Goal: Find specific page/section: Find specific page/section

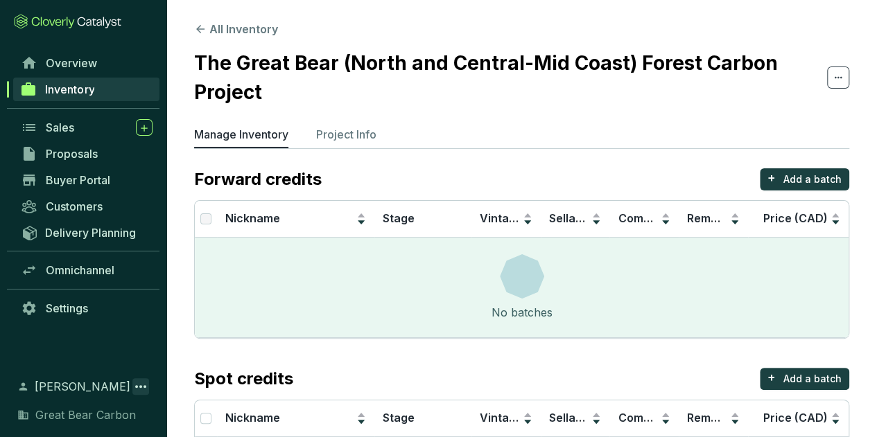
click at [139, 387] on icon at bounding box center [140, 386] width 11 height 3
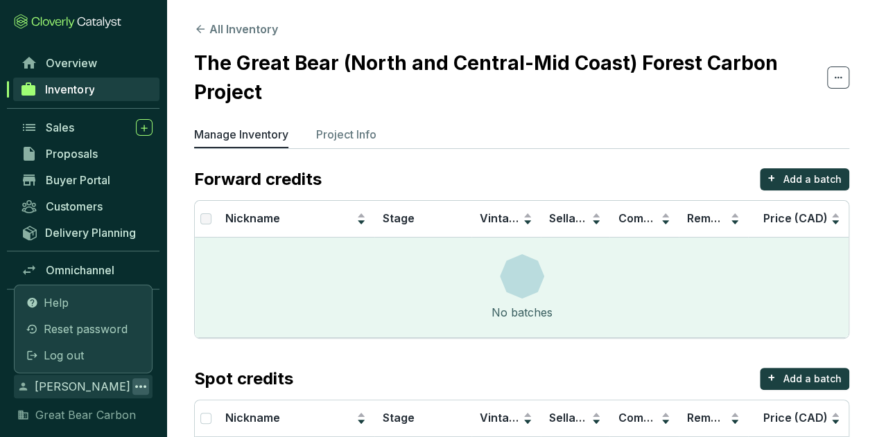
click at [139, 387] on icon at bounding box center [140, 386] width 11 height 3
click at [64, 354] on span "Log out" at bounding box center [64, 355] width 40 height 17
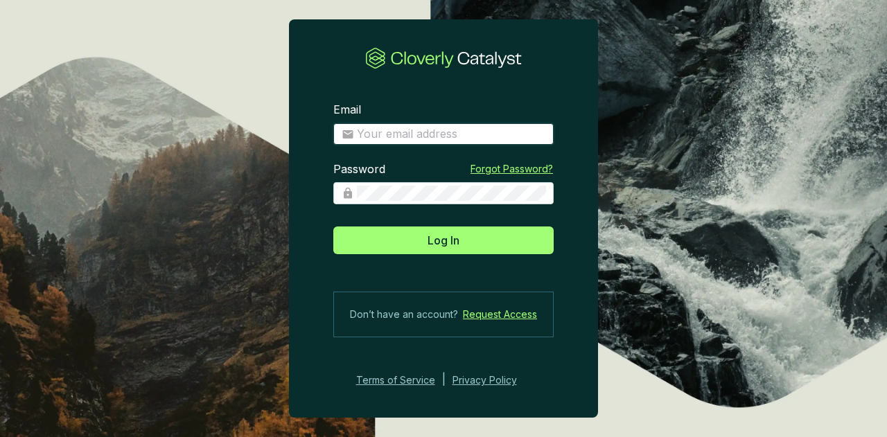
type input "[EMAIL_ADDRESS][DOMAIN_NAME]"
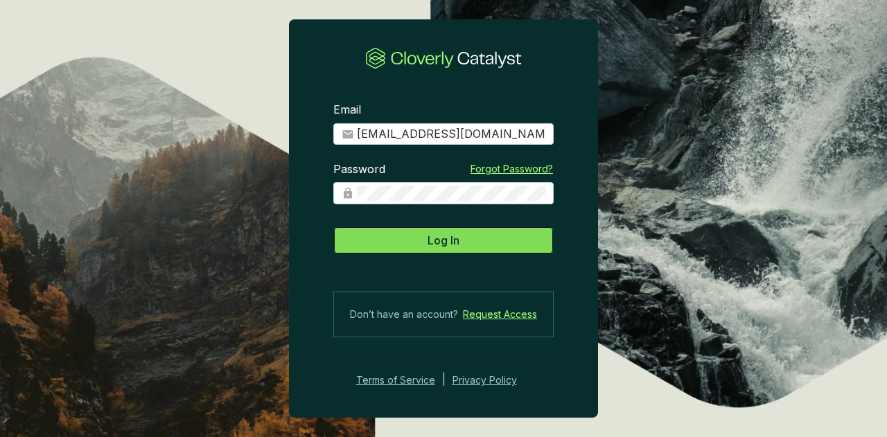
click at [436, 246] on span "Log In" at bounding box center [444, 240] width 32 height 17
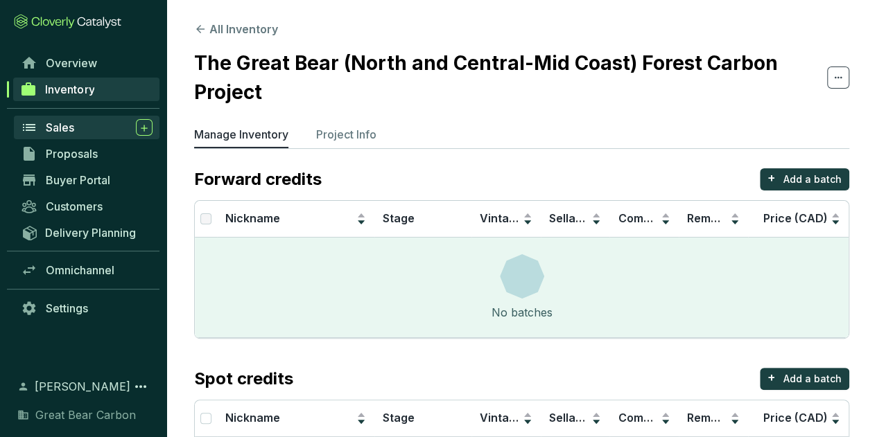
click at [92, 130] on div "Sales" at bounding box center [99, 127] width 107 height 17
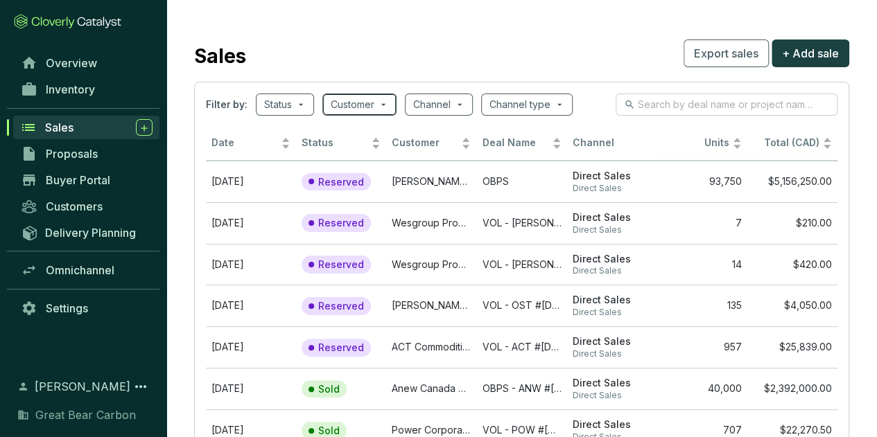
click at [387, 98] on span at bounding box center [360, 104] width 58 height 21
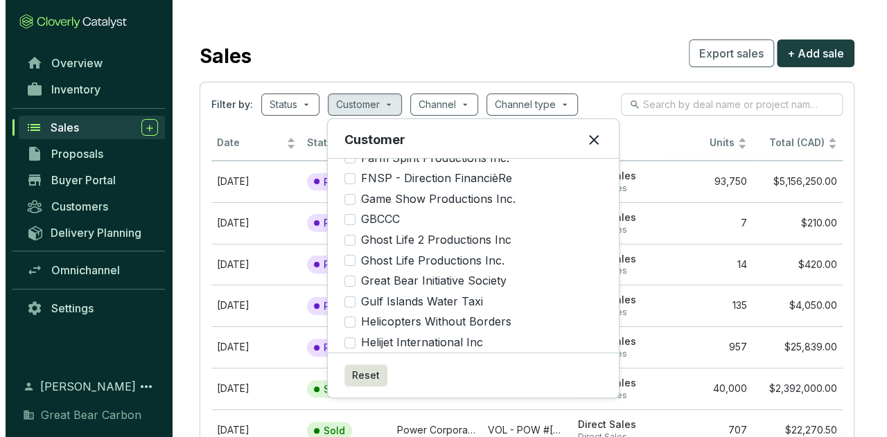
scroll to position [554, 0]
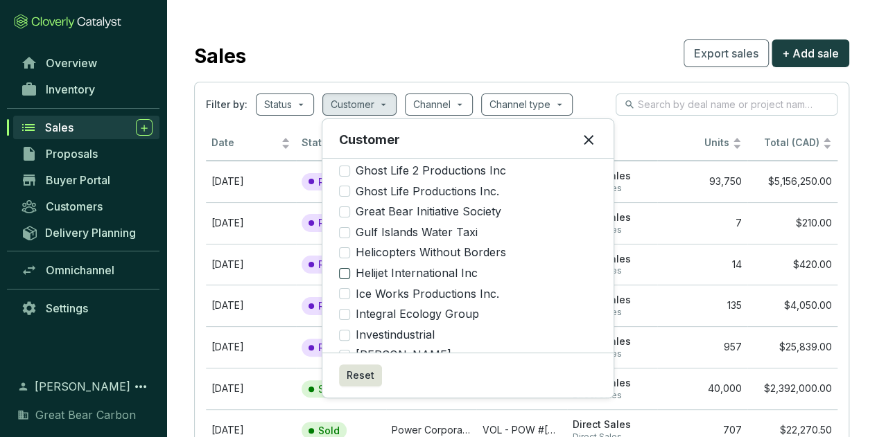
click at [359, 266] on span "Helijet International Inc" at bounding box center [416, 273] width 133 height 15
click at [350, 268] on input "Helijet International Inc" at bounding box center [344, 273] width 11 height 11
checkbox input "true"
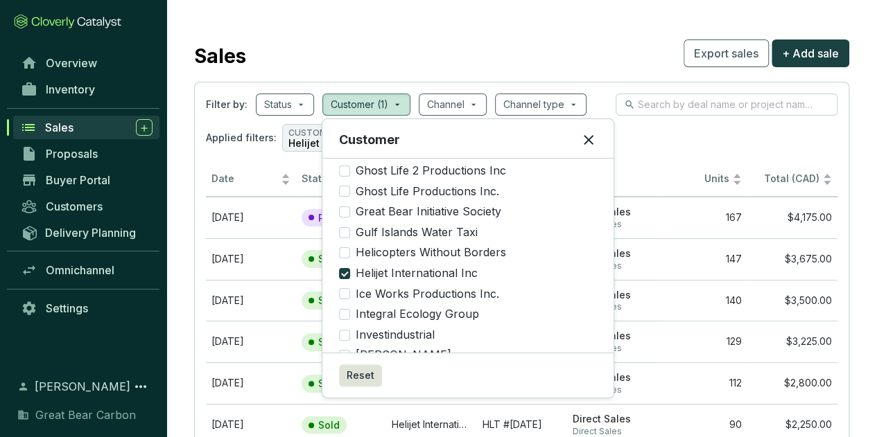
click at [586, 139] on icon at bounding box center [588, 140] width 17 height 17
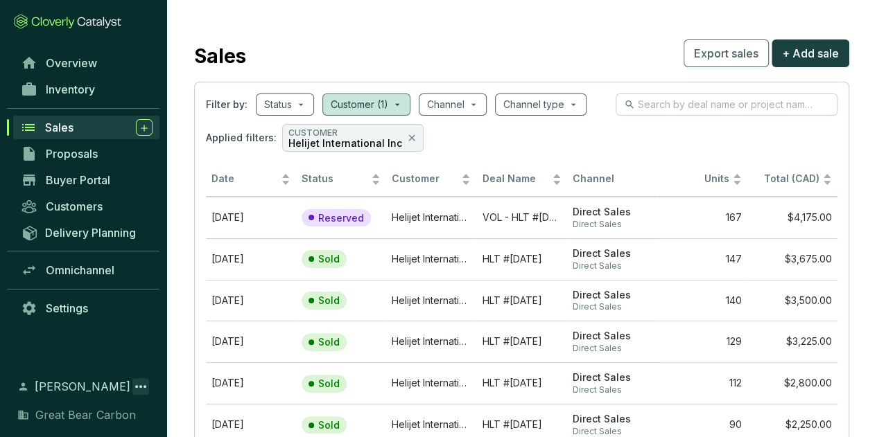
click at [143, 388] on icon at bounding box center [140, 386] width 17 height 17
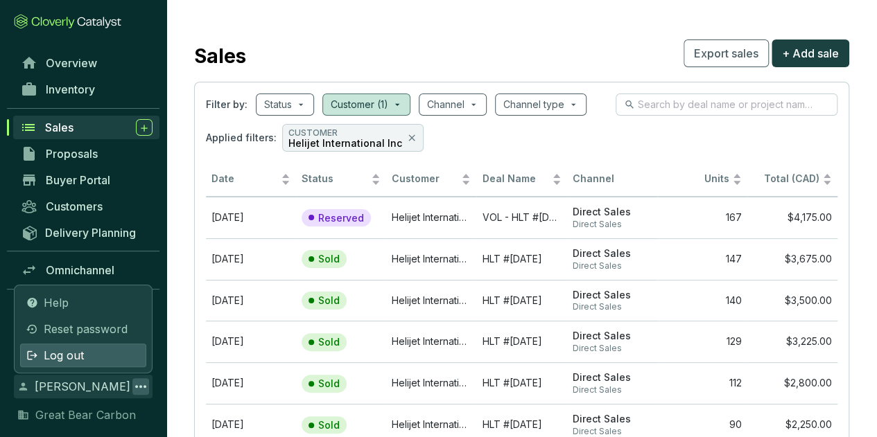
click at [94, 358] on div "Log out" at bounding box center [83, 356] width 126 height 24
